Goal: Navigation & Orientation: Find specific page/section

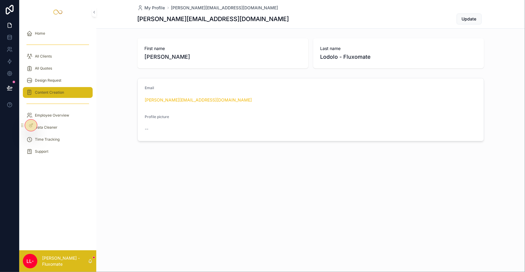
click at [63, 88] on div "Content Creation" at bounding box center [57, 93] width 63 height 10
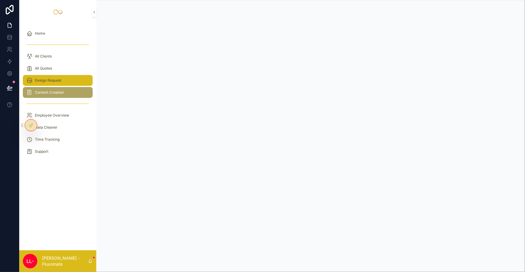
click at [48, 78] on span "Design Request" at bounding box center [48, 80] width 26 height 5
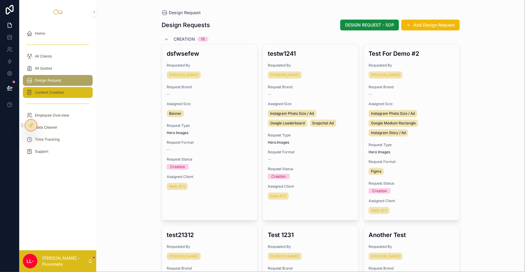
click at [49, 88] on div "Content Creation" at bounding box center [57, 93] width 63 height 10
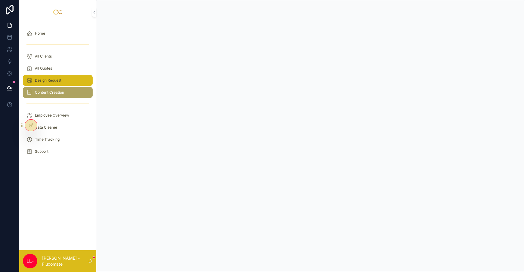
click at [52, 78] on span "Design Request" at bounding box center [48, 80] width 26 height 5
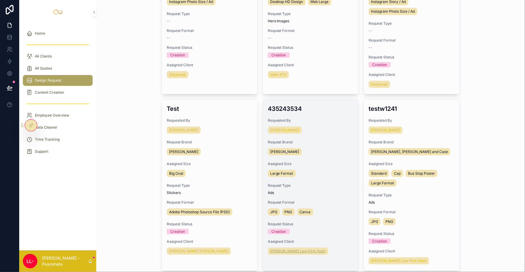
scroll to position [301, 0]
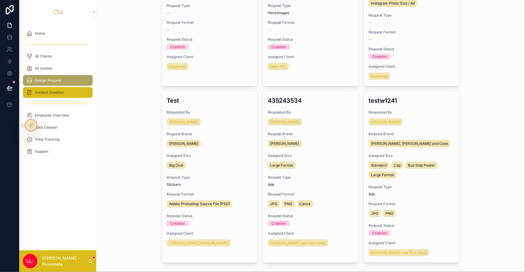
click at [62, 88] on div "Content Creation" at bounding box center [57, 93] width 63 height 10
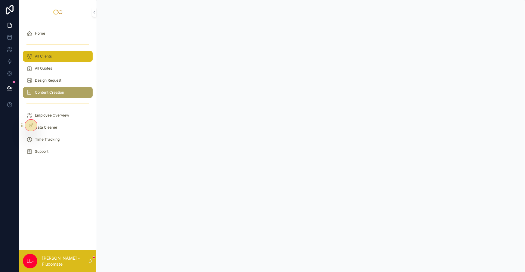
click at [45, 51] on div "All Clients" at bounding box center [57, 56] width 63 height 10
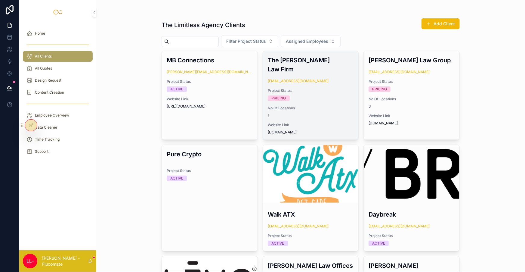
click at [298, 106] on span "No Of Locations" at bounding box center [311, 108] width 86 height 5
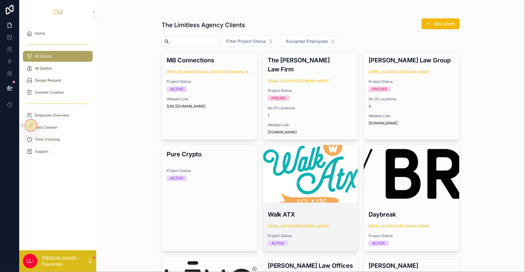
click at [318, 170] on div "scrollable content" at bounding box center [311, 173] width 96 height 7
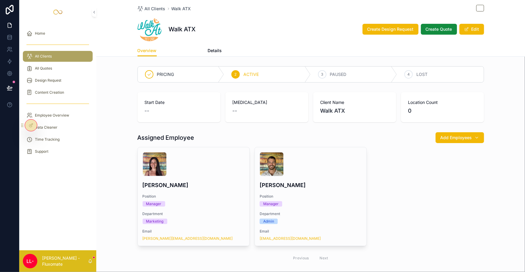
click at [197, 48] on span "Design Request" at bounding box center [182, 51] width 32 height 6
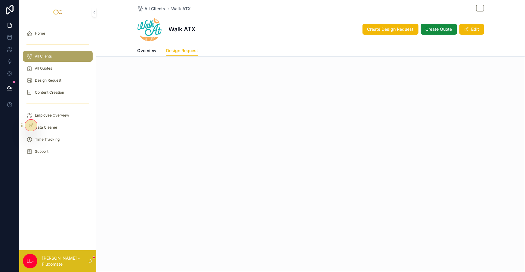
drag, startPoint x: 213, startPoint y: 47, endPoint x: 217, endPoint y: 47, distance: 3.3
click at [216, 47] on div "Overview Design Request Details" at bounding box center [310, 50] width 346 height 11
click at [221, 48] on span "Details" at bounding box center [215, 51] width 14 height 6
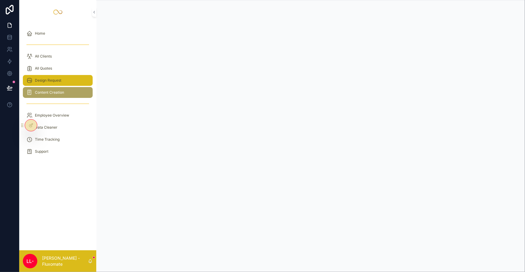
click at [35, 78] on span "Design Request" at bounding box center [48, 80] width 26 height 5
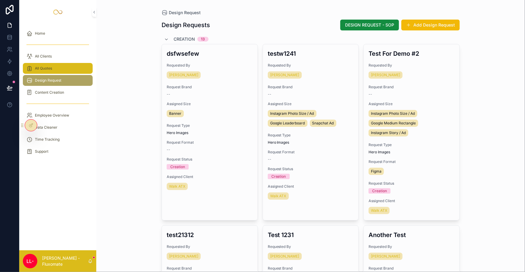
click at [47, 63] on div "All Quotes" at bounding box center [57, 68] width 63 height 10
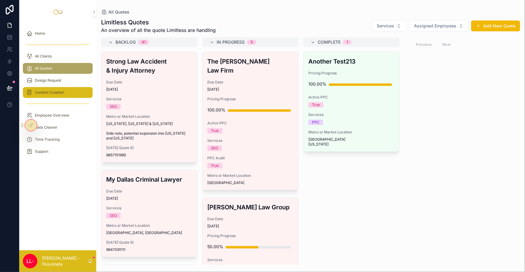
click at [45, 90] on span "Content Creation" at bounding box center [49, 92] width 29 height 5
